Goal: Task Accomplishment & Management: Complete application form

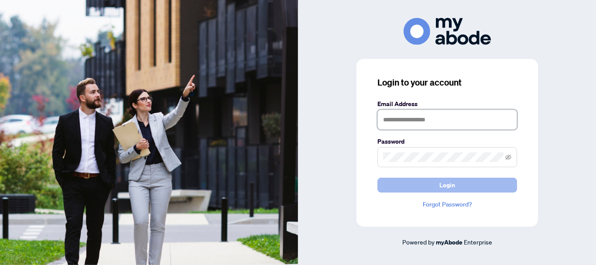
type input "**********"
click at [437, 186] on button "Login" at bounding box center [447, 185] width 140 height 15
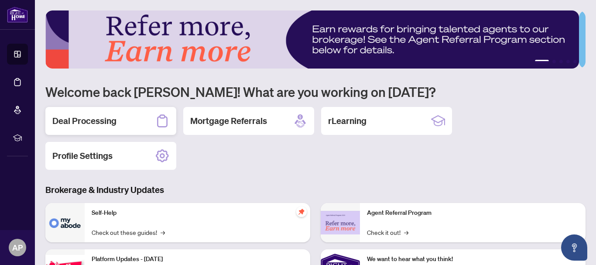
click at [86, 120] on h2 "Deal Processing" at bounding box center [84, 121] width 64 height 12
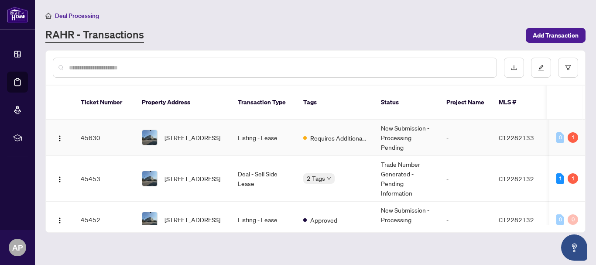
scroll to position [44, 0]
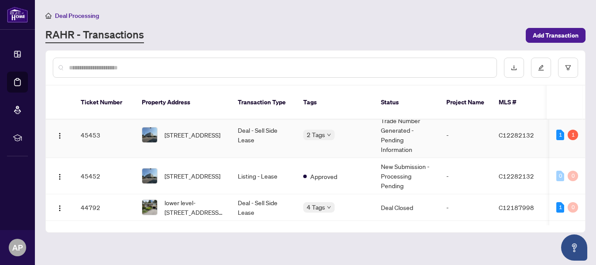
click at [394, 128] on td "Trade Number Generated - Pending Information" at bounding box center [406, 135] width 65 height 46
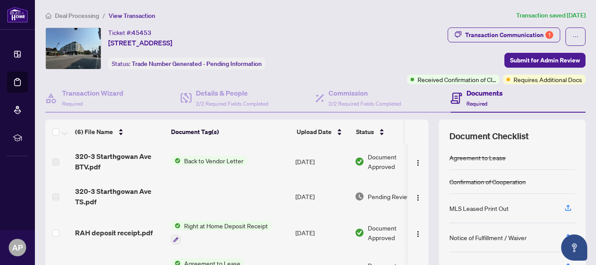
click at [225, 195] on td at bounding box center [230, 196] width 124 height 35
click at [140, 195] on span "320-3 Starthgowan Ave TS.pdf" at bounding box center [119, 196] width 89 height 21
click at [131, 190] on span "320-3 Starthgowan Ave TS.pdf" at bounding box center [119, 196] width 89 height 21
click at [415, 197] on img "button" at bounding box center [418, 197] width 7 height 7
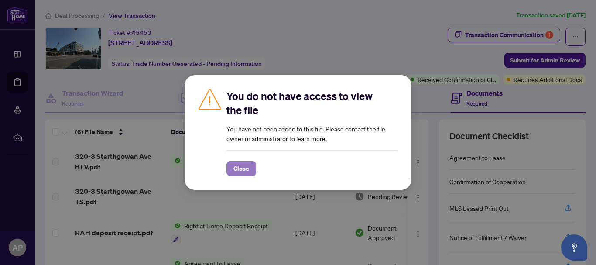
click at [230, 171] on button "Close" at bounding box center [241, 168] width 30 height 15
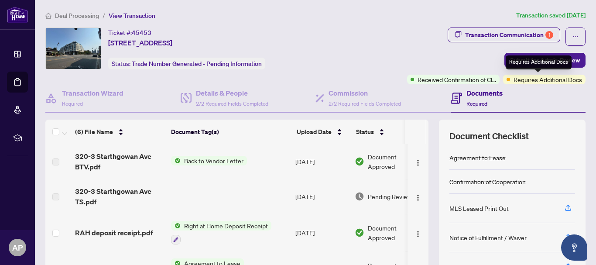
click at [521, 82] on span "Requires Additional Docs" at bounding box center [548, 80] width 69 height 10
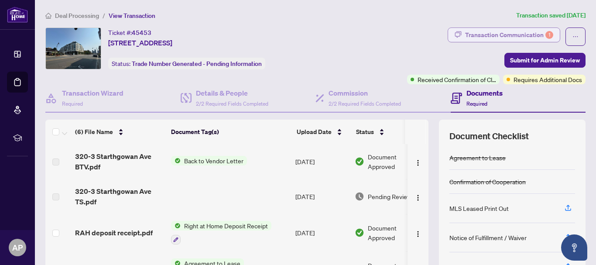
click at [498, 32] on div "Transaction Communication 1" at bounding box center [509, 35] width 88 height 14
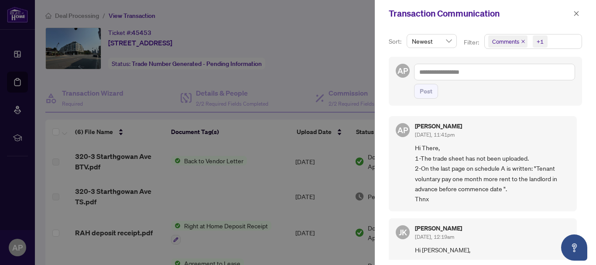
click at [332, 59] on div at bounding box center [298, 132] width 596 height 265
click at [574, 16] on icon "close" at bounding box center [576, 13] width 6 height 6
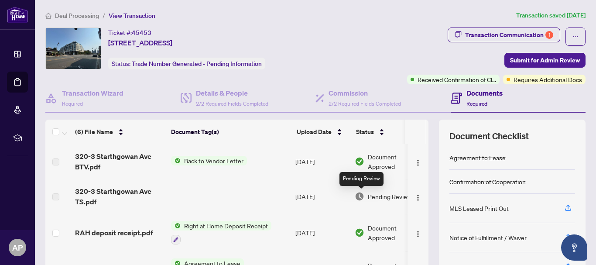
click at [363, 196] on img at bounding box center [360, 197] width 10 height 10
click at [381, 196] on span "Pending Review" at bounding box center [390, 197] width 44 height 10
click at [415, 196] on img "button" at bounding box center [418, 197] width 7 height 7
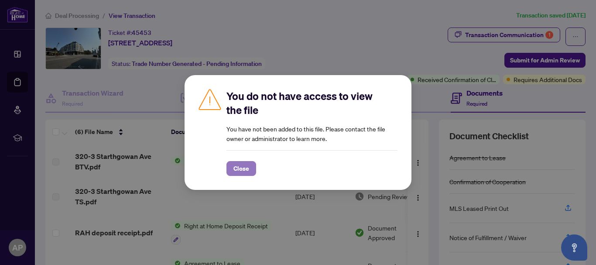
click at [247, 170] on span "Close" at bounding box center [241, 168] width 16 height 14
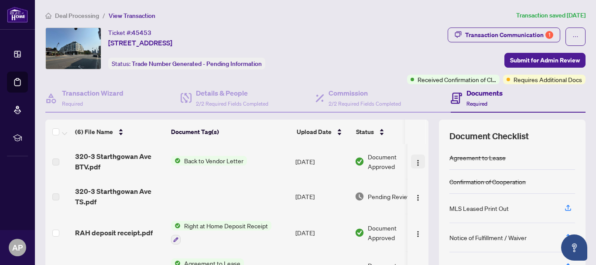
click at [415, 163] on img "button" at bounding box center [418, 162] width 7 height 7
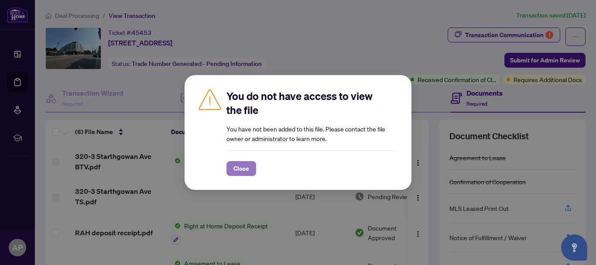
click at [238, 168] on span "Close" at bounding box center [241, 168] width 16 height 14
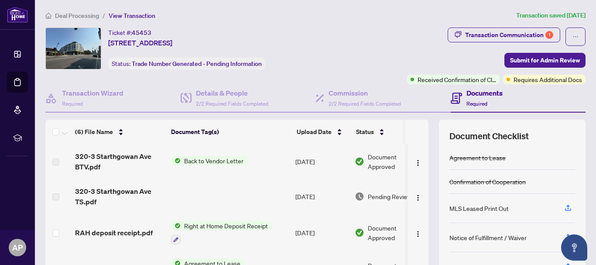
scroll to position [44, 0]
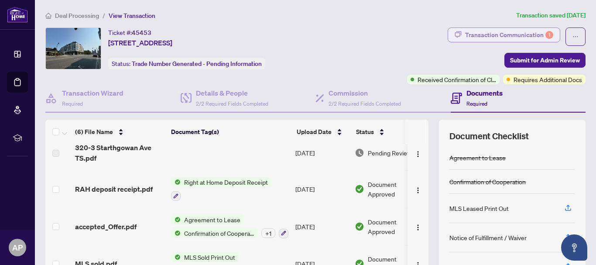
click at [511, 39] on div "Transaction Communication 1" at bounding box center [509, 35] width 88 height 14
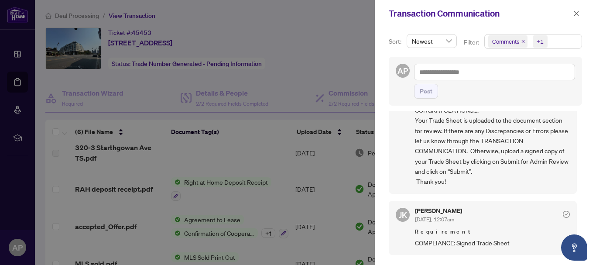
scroll to position [218, 0]
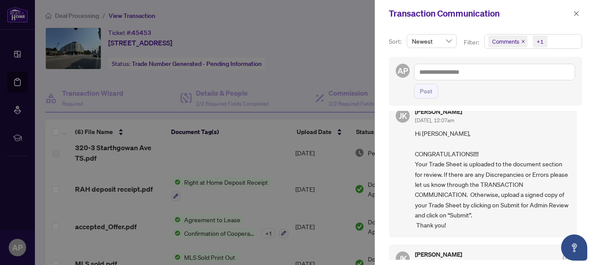
click at [327, 57] on div at bounding box center [298, 132] width 596 height 265
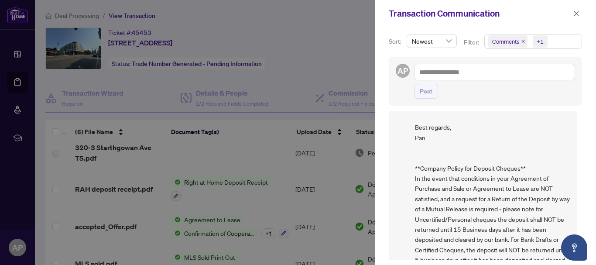
scroll to position [524, 0]
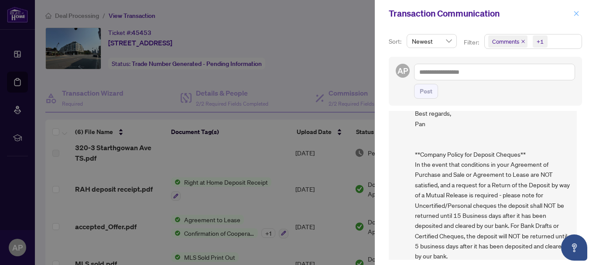
click at [577, 10] on span "button" at bounding box center [576, 14] width 6 height 14
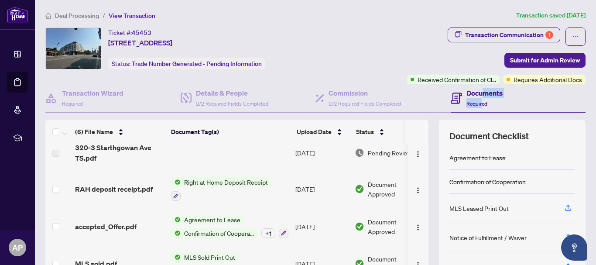
click at [476, 99] on div "Documents Required" at bounding box center [484, 98] width 36 height 21
click at [457, 91] on div "Documents Required" at bounding box center [477, 98] width 52 height 21
click at [459, 93] on div "Documents Required" at bounding box center [477, 98] width 52 height 21
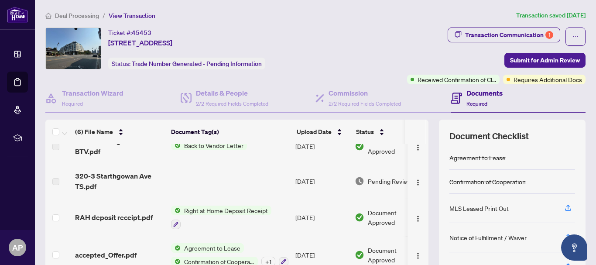
scroll to position [0, 0]
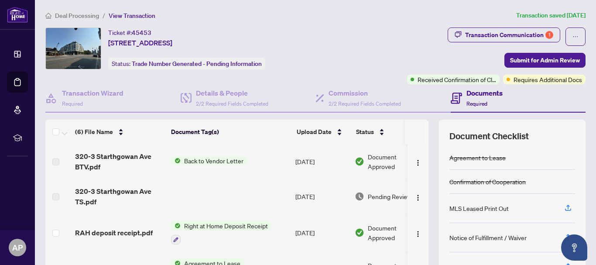
click at [72, 15] on span "Deal Processing" at bounding box center [77, 16] width 44 height 8
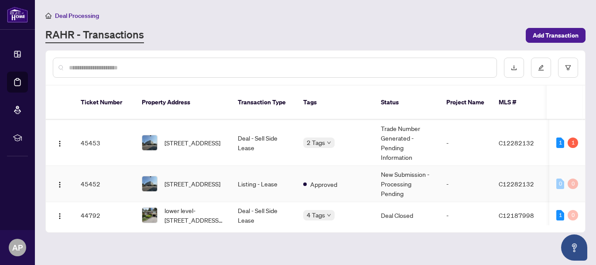
scroll to position [44, 0]
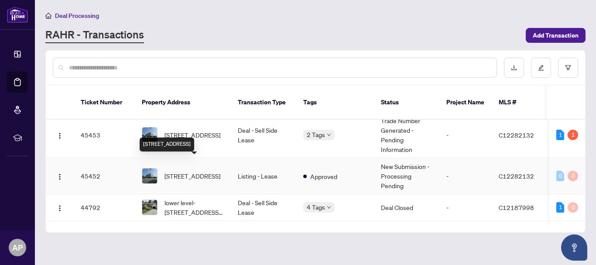
click at [168, 171] on span "[STREET_ADDRESS]" at bounding box center [192, 176] width 56 height 10
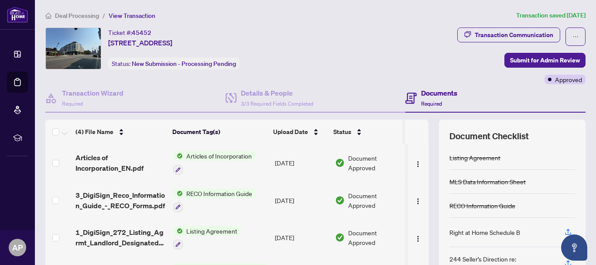
click at [75, 15] on span "Deal Processing" at bounding box center [77, 16] width 44 height 8
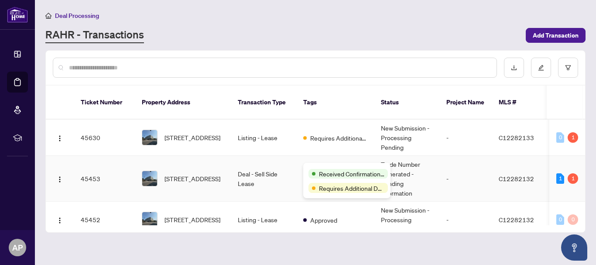
click at [329, 166] on div "Received Confirmation of Closing Requires Additional Docs" at bounding box center [346, 180] width 87 height 35
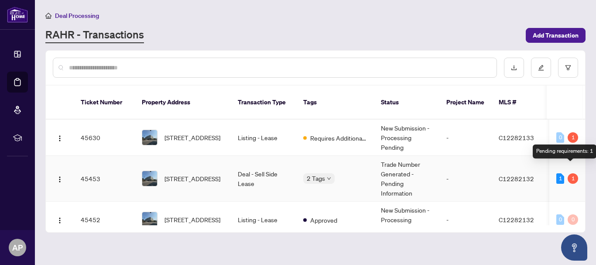
click at [572, 173] on div "1" at bounding box center [573, 178] width 10 height 10
click at [570, 150] on div "Pending requirements: 1" at bounding box center [565, 151] width 64 height 14
click at [557, 173] on div "1" at bounding box center [560, 178] width 8 height 10
click at [569, 173] on div "1" at bounding box center [573, 178] width 10 height 10
click at [508, 175] on span "C12282132" at bounding box center [516, 179] width 35 height 8
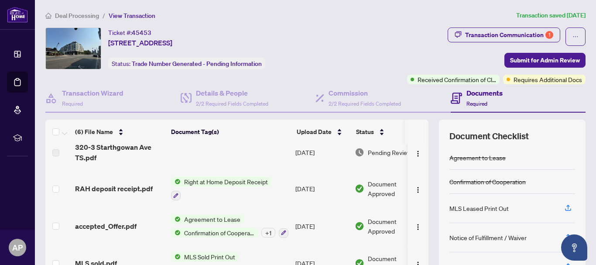
scroll to position [0, 0]
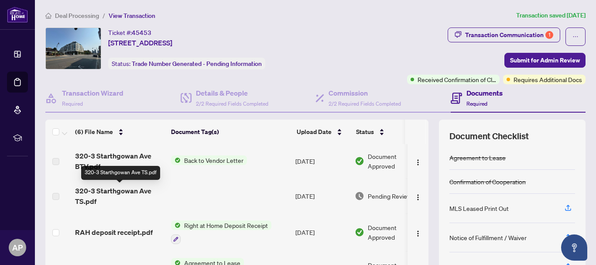
click at [132, 192] on span "320-3 Starthgowan Ave TS.pdf" at bounding box center [119, 195] width 89 height 21
drag, startPoint x: 222, startPoint y: 192, endPoint x: 278, endPoint y: 192, distance: 56.3
click at [225, 192] on td at bounding box center [230, 195] width 124 height 35
drag, startPoint x: 291, startPoint y: 193, endPoint x: 312, endPoint y: 193, distance: 20.9
click at [292, 193] on td at bounding box center [230, 195] width 124 height 35
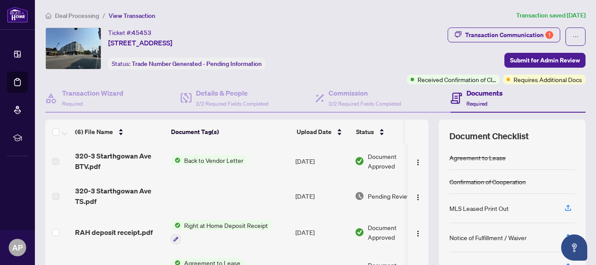
drag, startPoint x: 315, startPoint y: 193, endPoint x: 331, endPoint y: 193, distance: 16.1
click at [316, 193] on td "[DATE]" at bounding box center [321, 195] width 59 height 35
click at [356, 195] on img at bounding box center [360, 196] width 10 height 10
click at [361, 196] on img at bounding box center [360, 196] width 10 height 10
click at [370, 197] on span "Pending Review" at bounding box center [390, 196] width 44 height 10
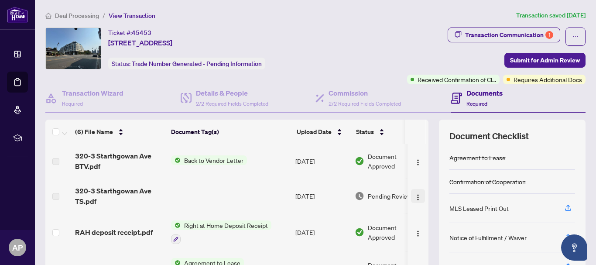
click at [415, 197] on img "button" at bounding box center [418, 197] width 7 height 7
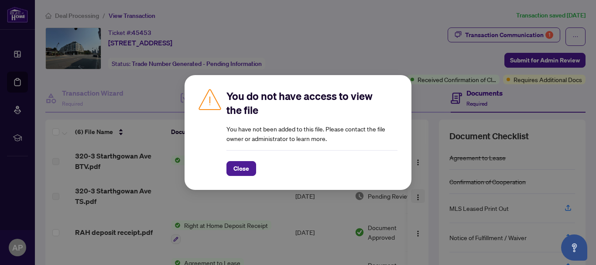
click at [410, 197] on div "You do not have access to view the file You have not been added to this file. P…" at bounding box center [298, 132] width 596 height 265
click at [236, 171] on span "Close" at bounding box center [241, 168] width 16 height 14
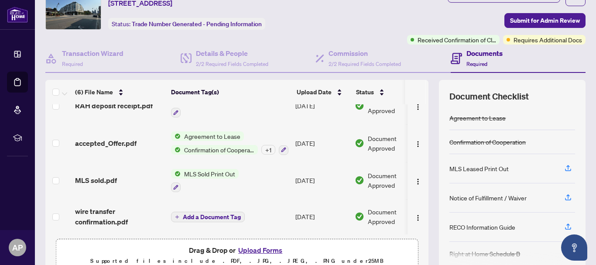
scroll to position [114, 0]
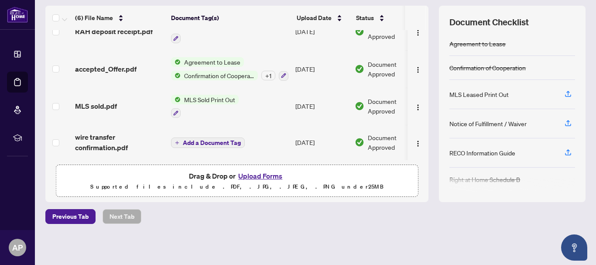
click at [264, 179] on button "Upload Forms" at bounding box center [260, 175] width 49 height 11
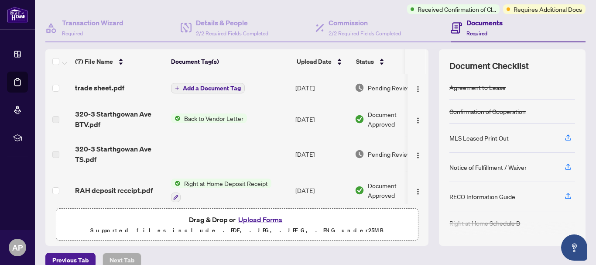
scroll to position [27, 0]
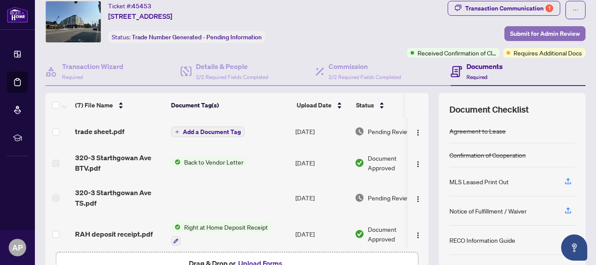
click at [539, 34] on span "Submit for Admin Review" at bounding box center [545, 34] width 70 height 14
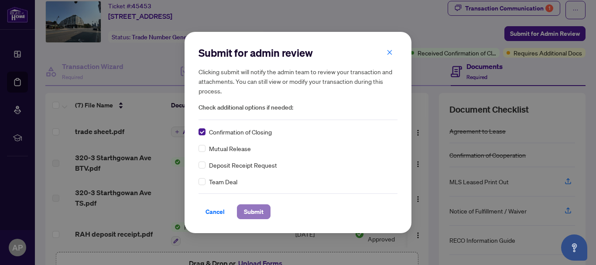
click at [251, 214] on span "Submit" at bounding box center [254, 212] width 20 height 14
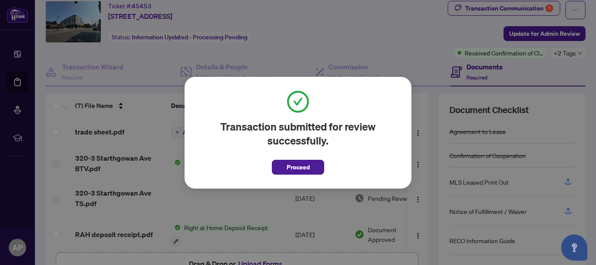
click at [294, 158] on span "Proceed" at bounding box center [298, 164] width 52 height 20
click at [294, 167] on span "Proceed" at bounding box center [298, 167] width 23 height 14
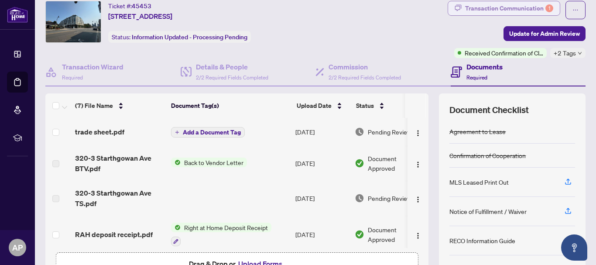
click at [482, 10] on div "Transaction Communication 1" at bounding box center [509, 8] width 88 height 14
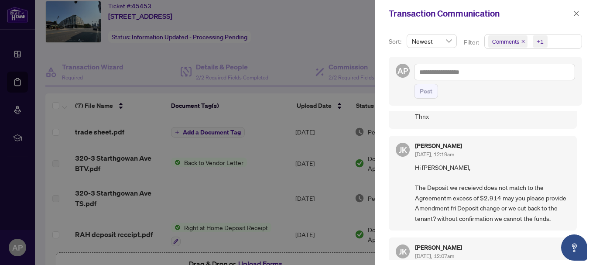
scroll to position [0, 0]
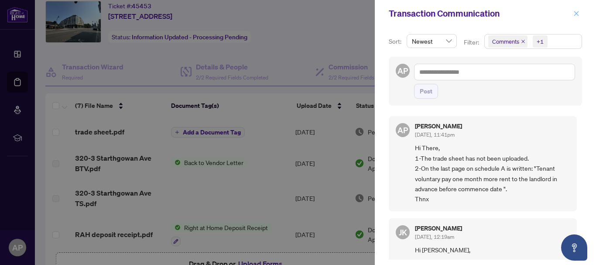
click at [574, 12] on icon "close" at bounding box center [576, 13] width 5 height 5
